Goal: Task Accomplishment & Management: Use online tool/utility

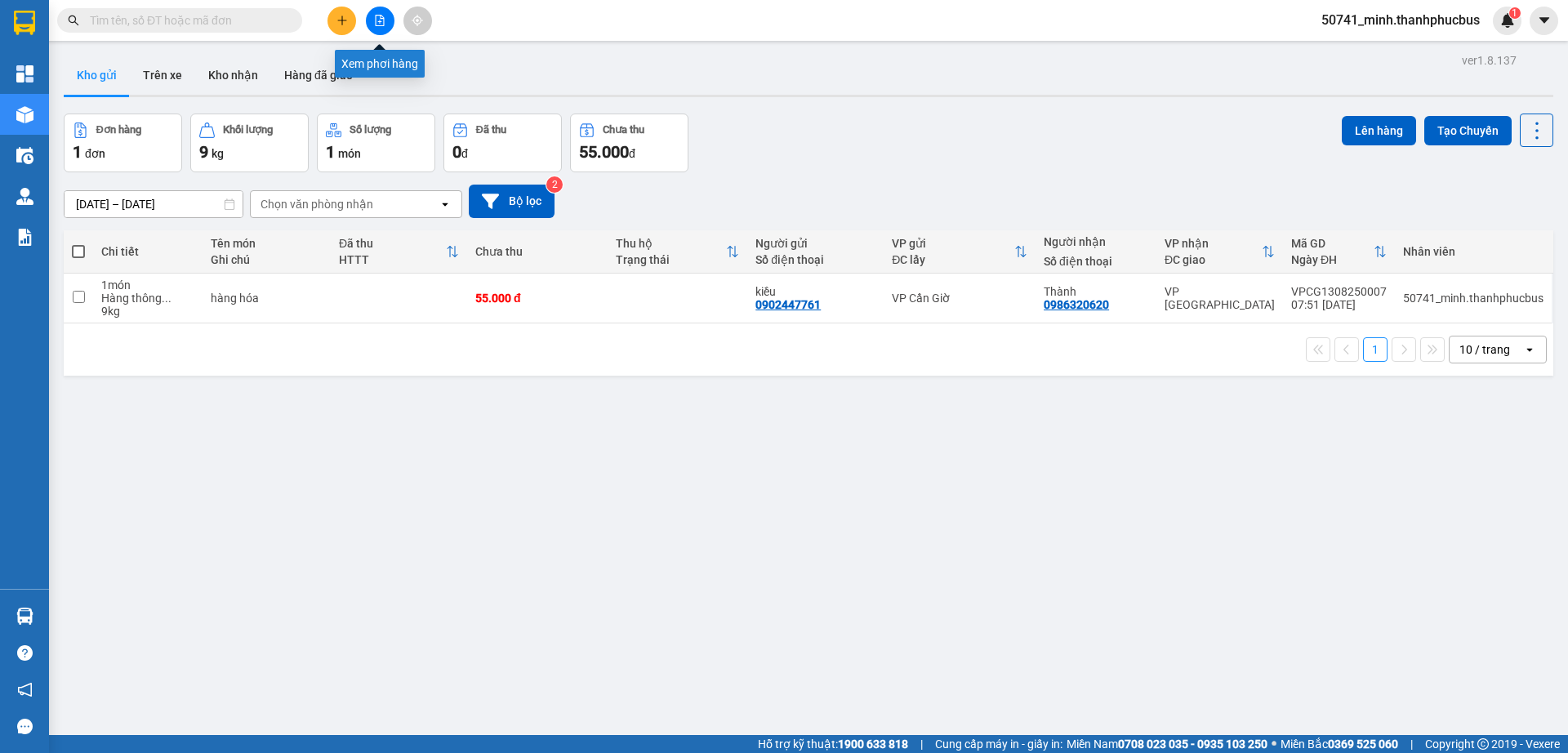
click at [381, 17] on icon "file-add" at bounding box center [380, 20] width 9 height 12
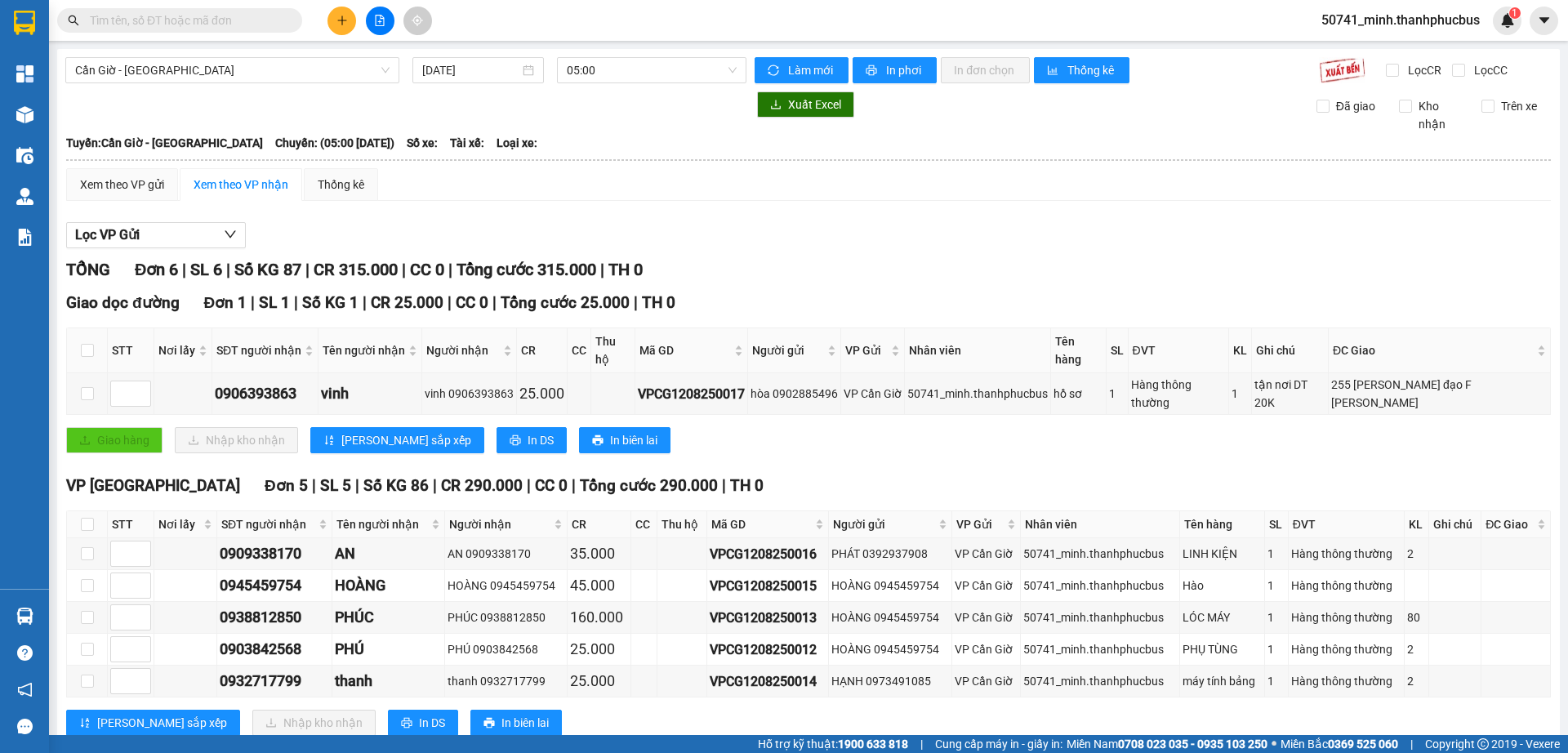
click at [508, 73] on input "[DATE]" at bounding box center [470, 70] width 97 height 18
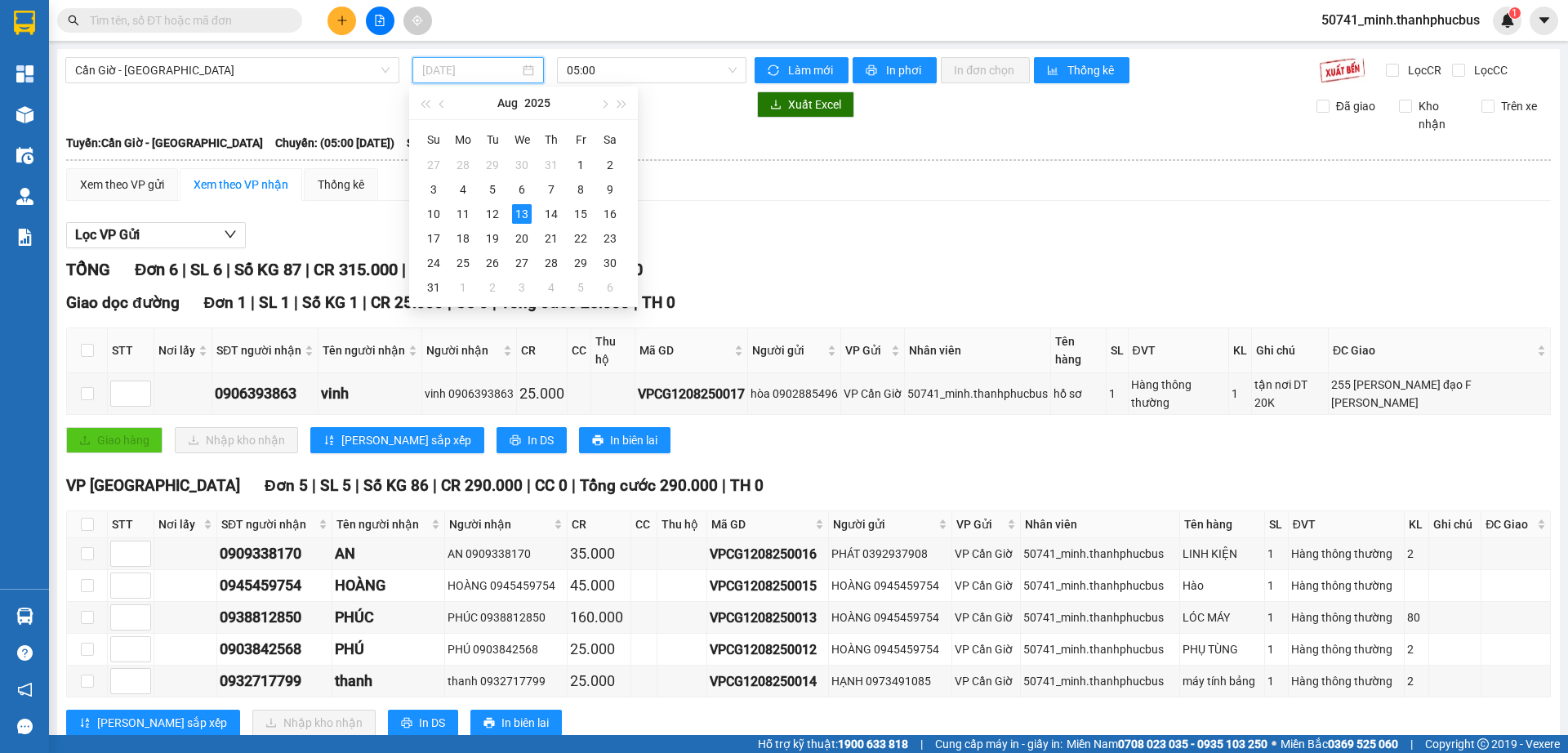
click at [492, 212] on div "12" at bounding box center [492, 213] width 19 height 19
type input "[DATE]"
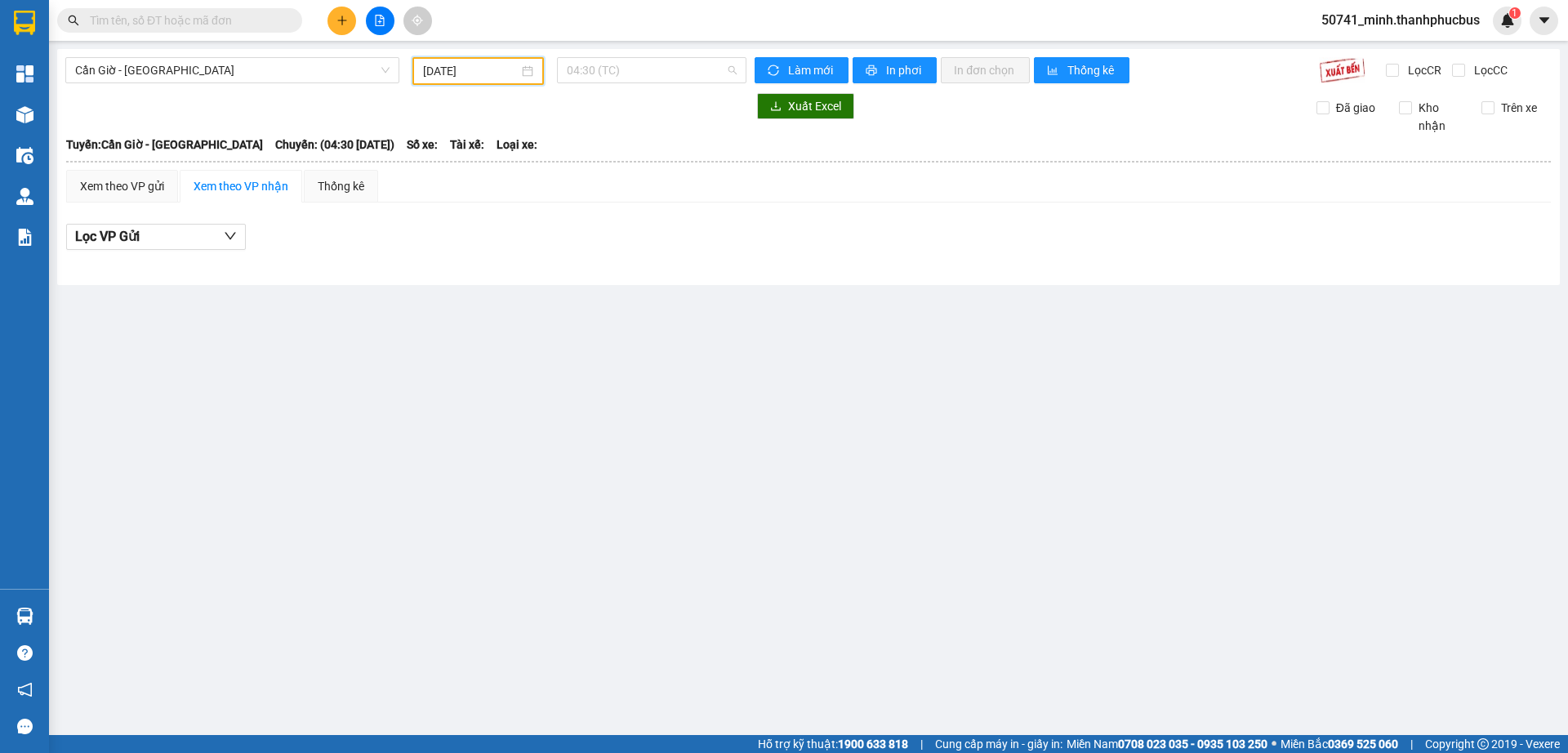
click at [627, 67] on span "04:30 (TC)" at bounding box center [651, 69] width 170 height 24
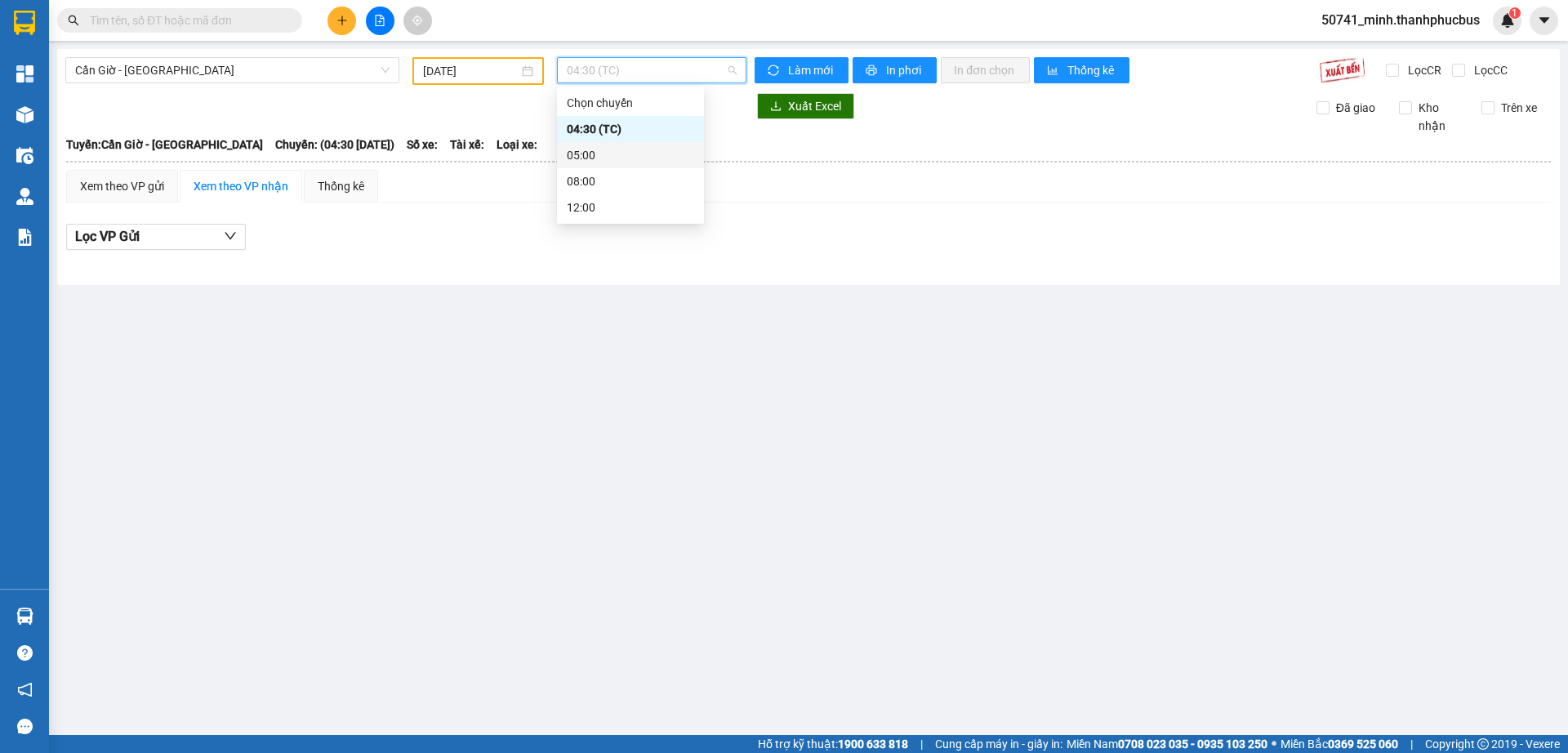
click at [599, 156] on div "05:00" at bounding box center [630, 155] width 127 height 18
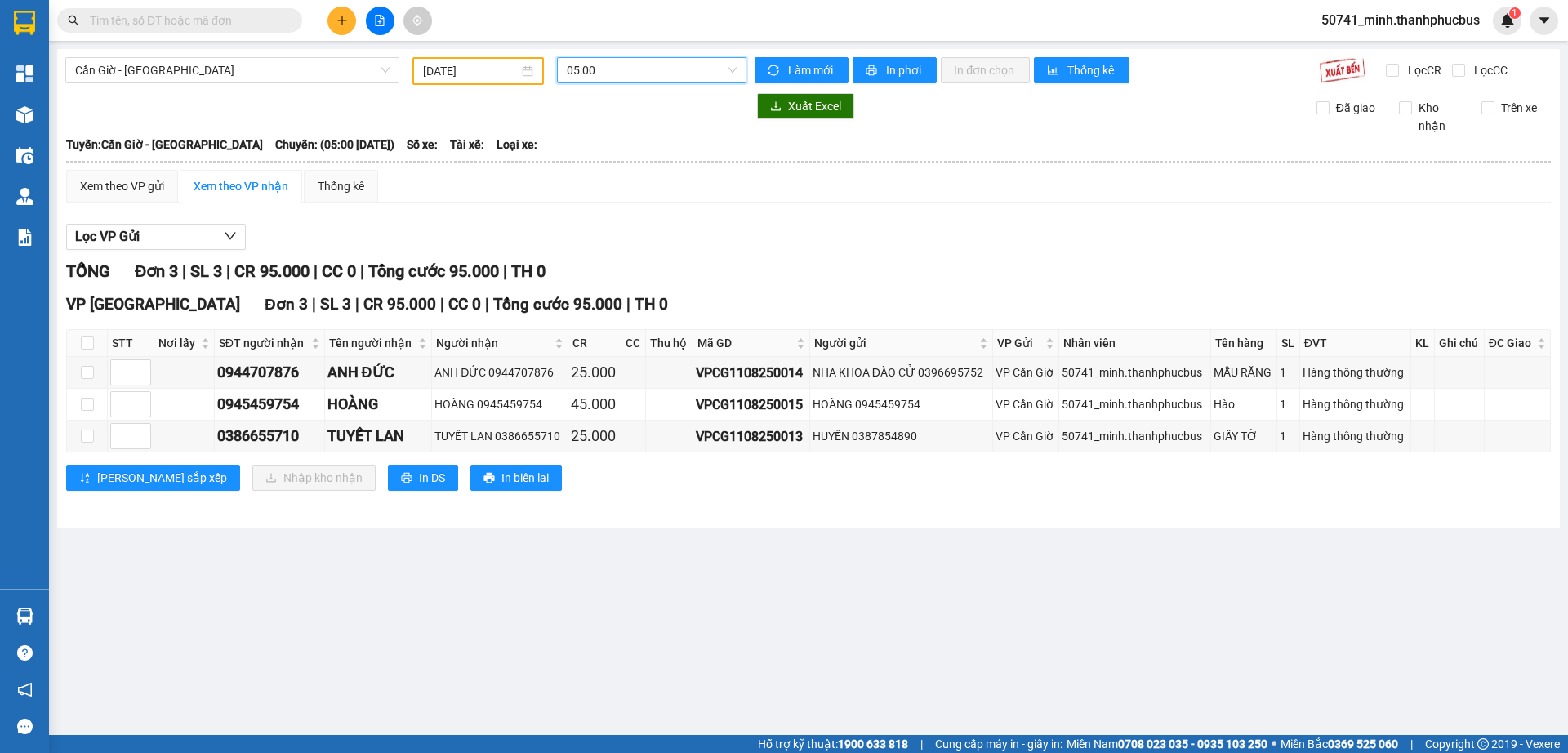
click at [653, 76] on span "05:00" at bounding box center [651, 69] width 170 height 24
click at [601, 181] on div "08:00" at bounding box center [630, 181] width 127 height 18
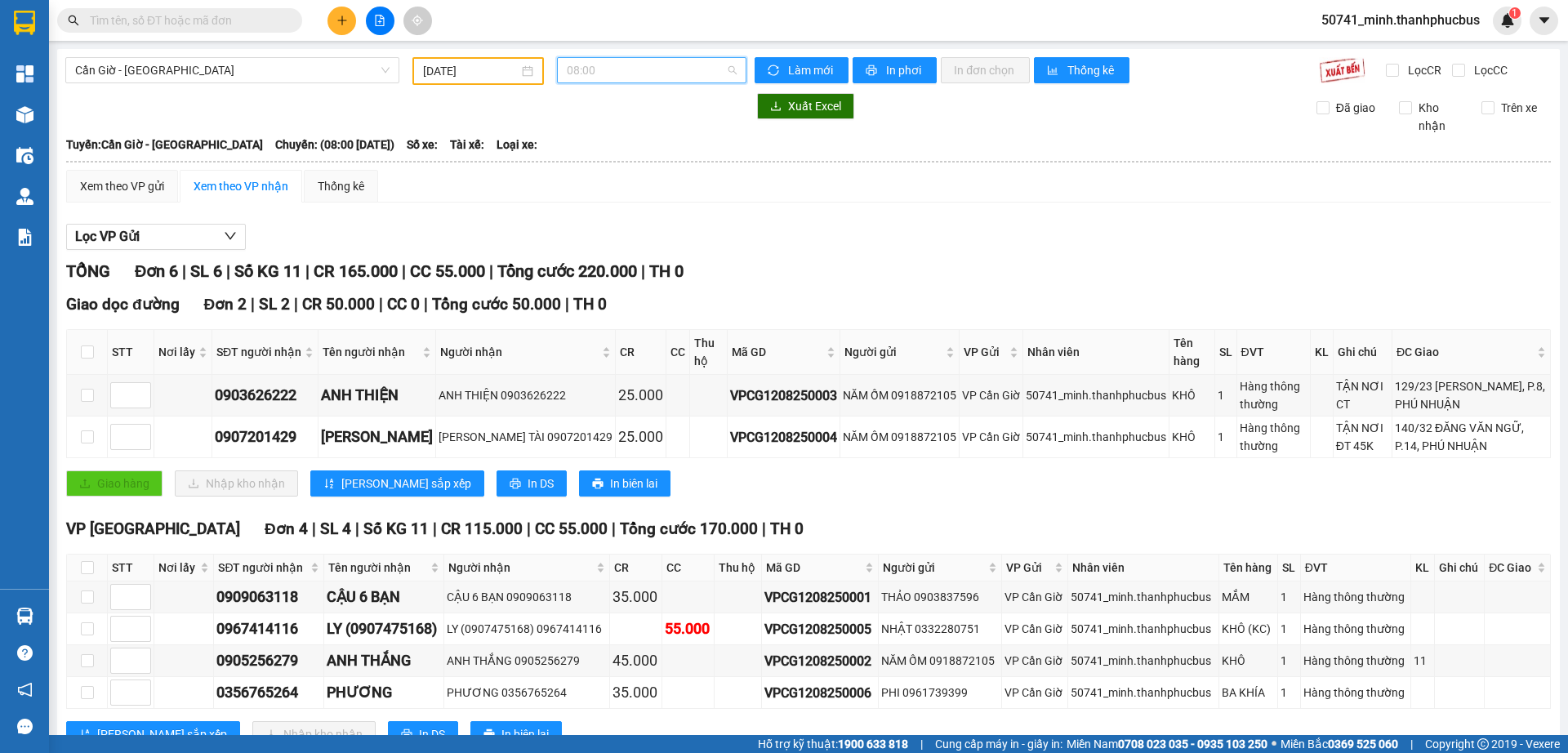
click at [639, 70] on span "08:00" at bounding box center [651, 69] width 170 height 24
click at [596, 209] on div "12:00" at bounding box center [625, 207] width 127 height 18
